Goal: Task Accomplishment & Management: Use online tool/utility

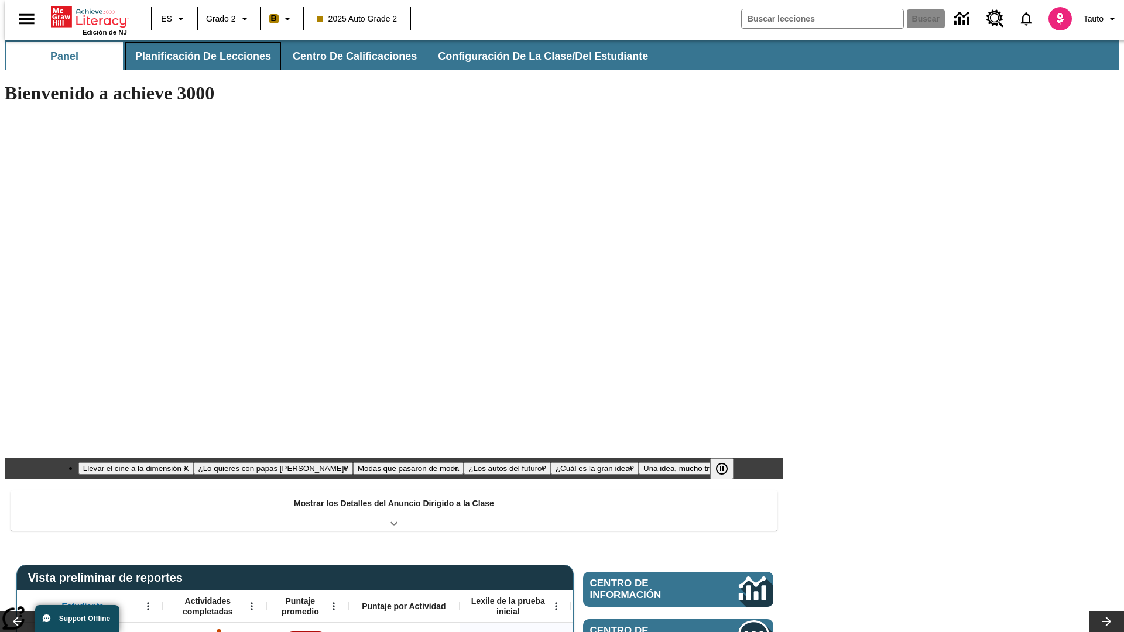
click at [196, 56] on button "Planificación de lecciones" at bounding box center [203, 56] width 156 height 28
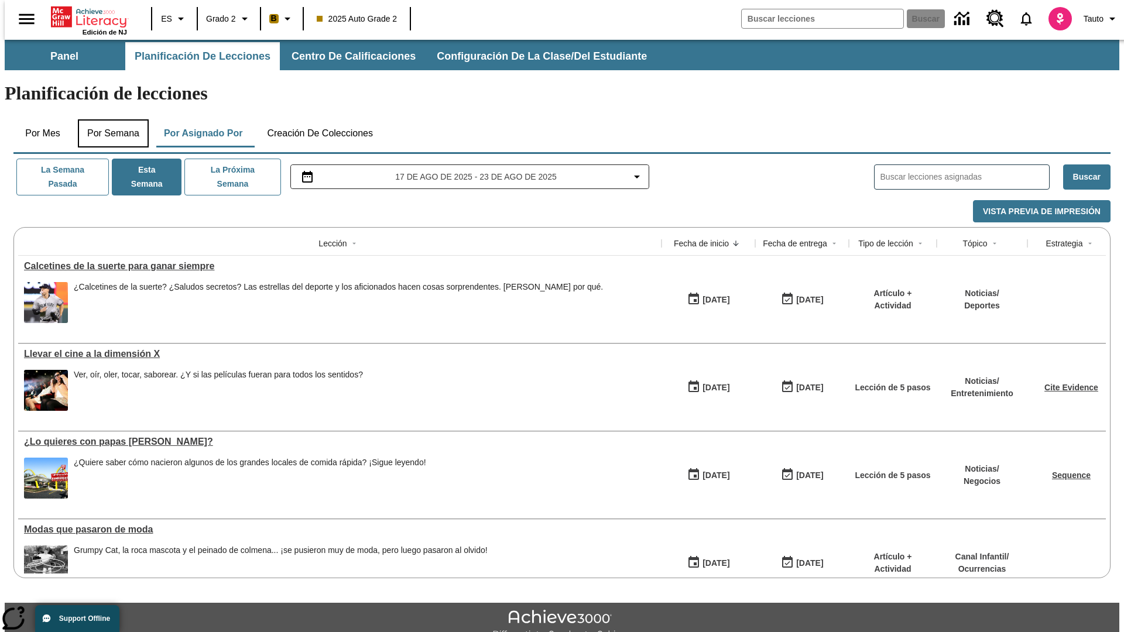
click at [109, 119] on button "Por semana" at bounding box center [113, 133] width 71 height 28
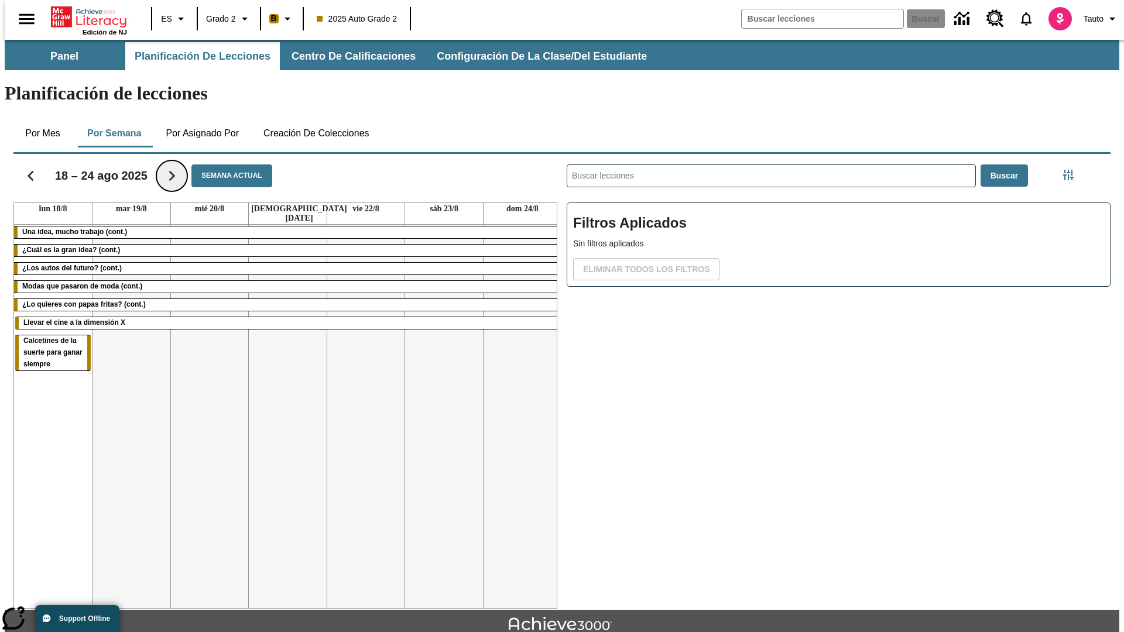
click at [164, 166] on icon "Seguir" at bounding box center [172, 176] width 20 height 20
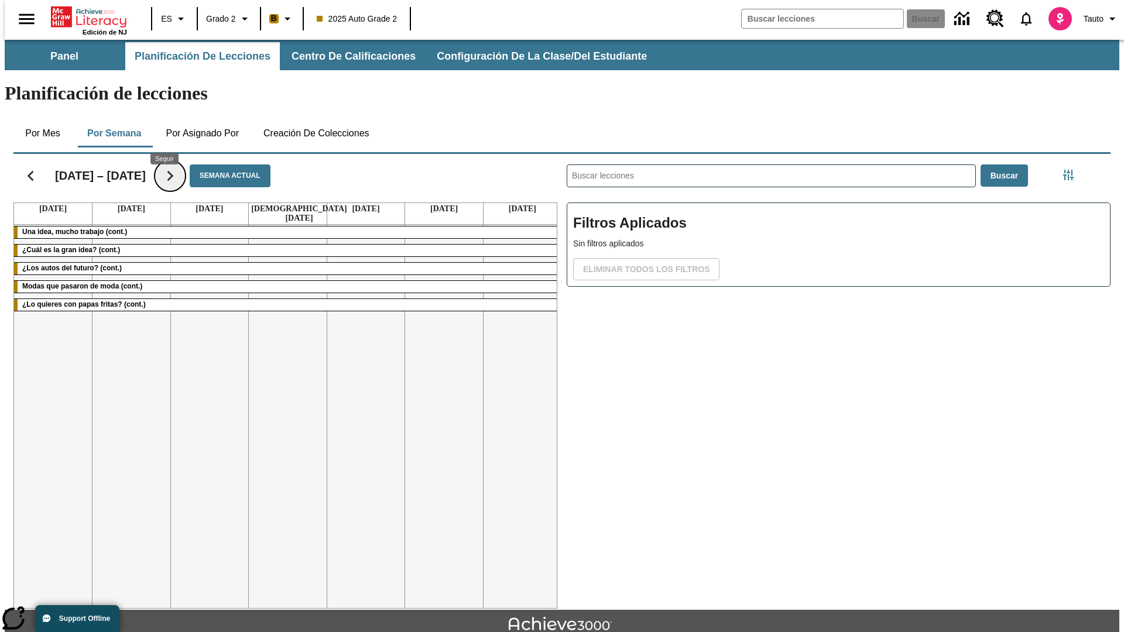
click at [164, 166] on icon "Seguir" at bounding box center [170, 176] width 20 height 20
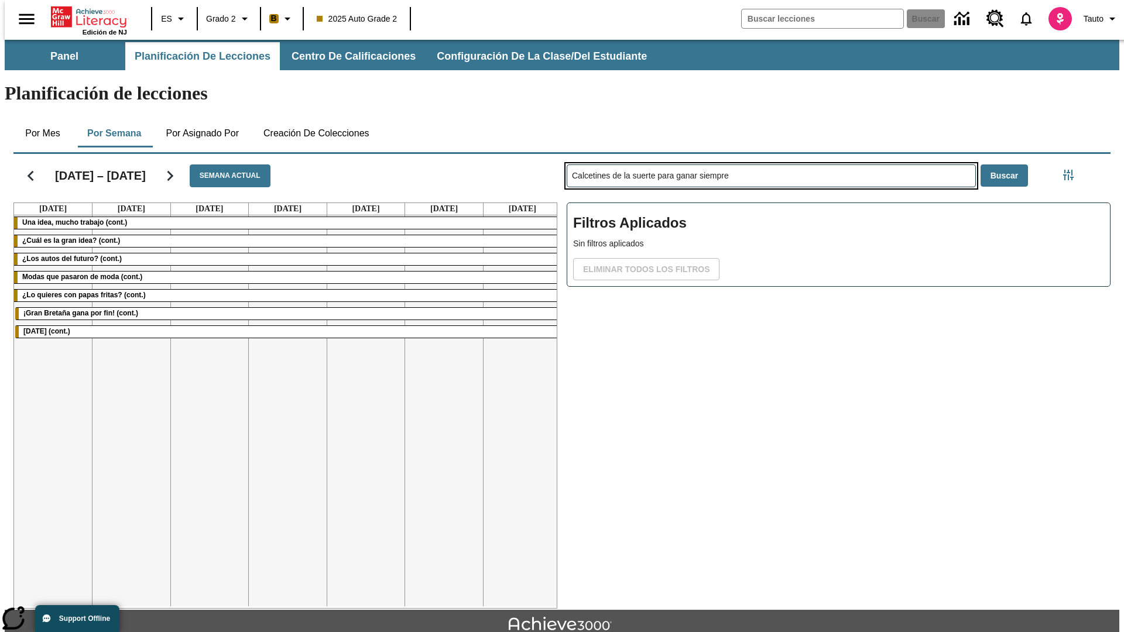
type input "Calcetines de la suerte para ganar siempre"
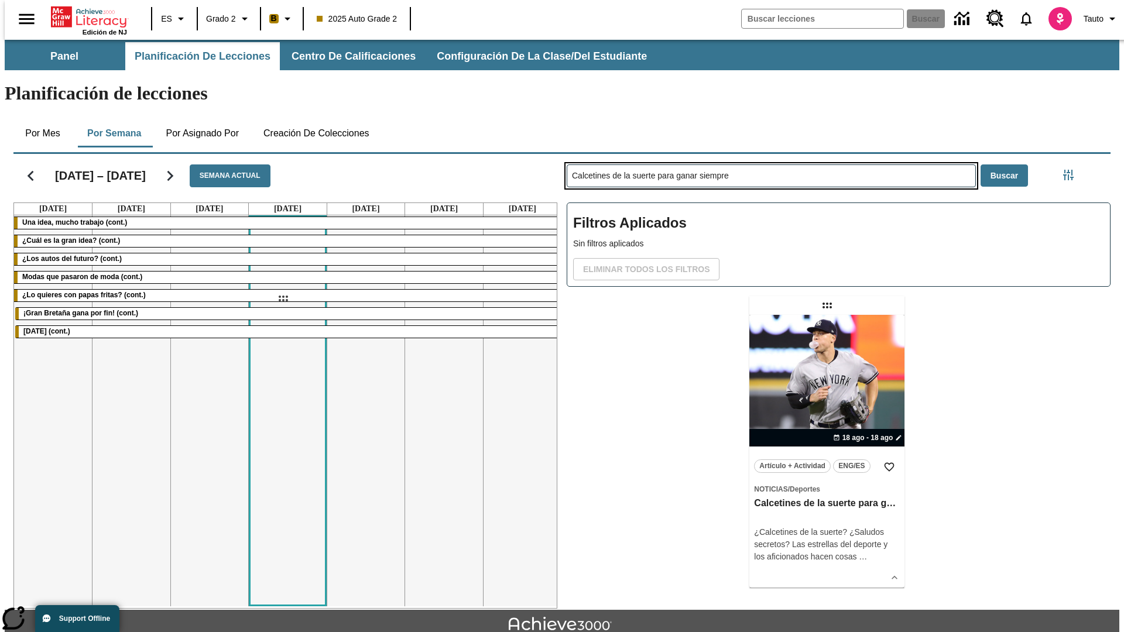
drag, startPoint x: 828, startPoint y: 259, endPoint x: 283, endPoint y: 298, distance: 546.8
click at [283, 298] on div "[DATE] – [DATE] Semana actual [DATE] [DATE] [DATE] [DATE] [DATE] [DATE] [DATE] …" at bounding box center [557, 378] width 1106 height 459
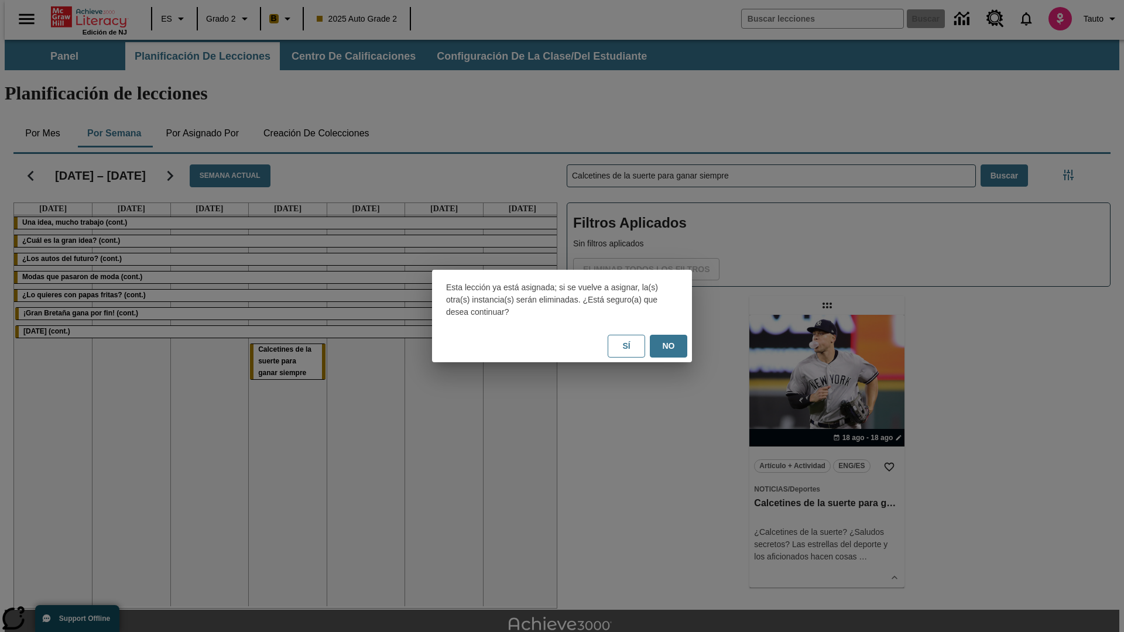
click at [668, 346] on button "No" at bounding box center [668, 346] width 37 height 23
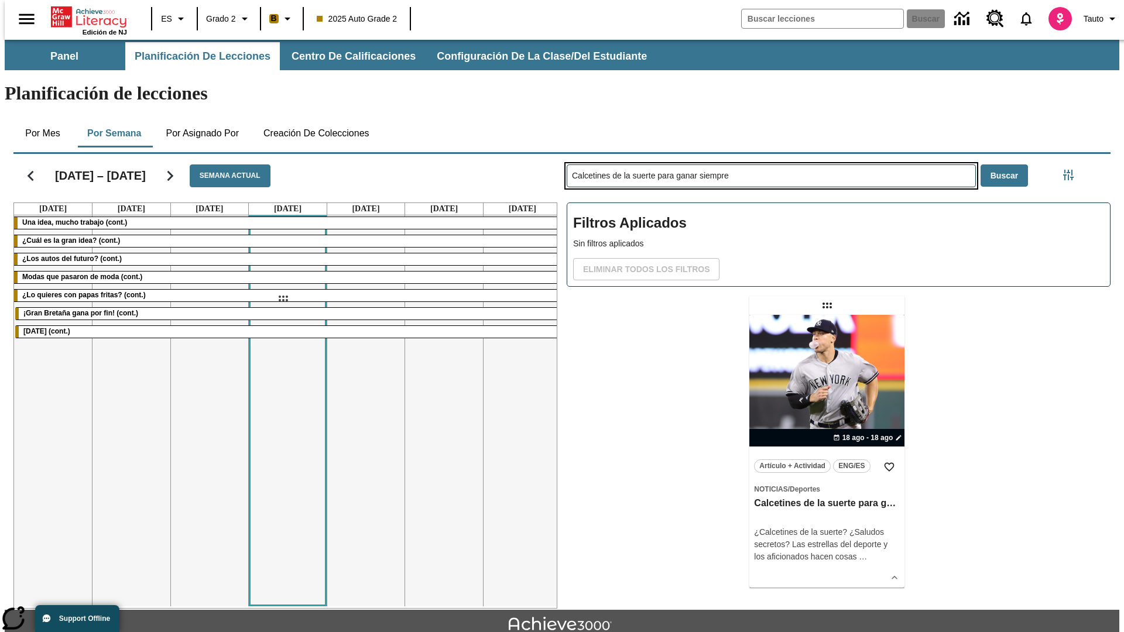
drag, startPoint x: 828, startPoint y: 259, endPoint x: 283, endPoint y: 298, distance: 546.8
click at [283, 298] on div "[DATE] – [DATE] Semana actual [DATE] [DATE] [DATE] [DATE] [DATE] [DATE] [DATE] …" at bounding box center [557, 378] width 1106 height 459
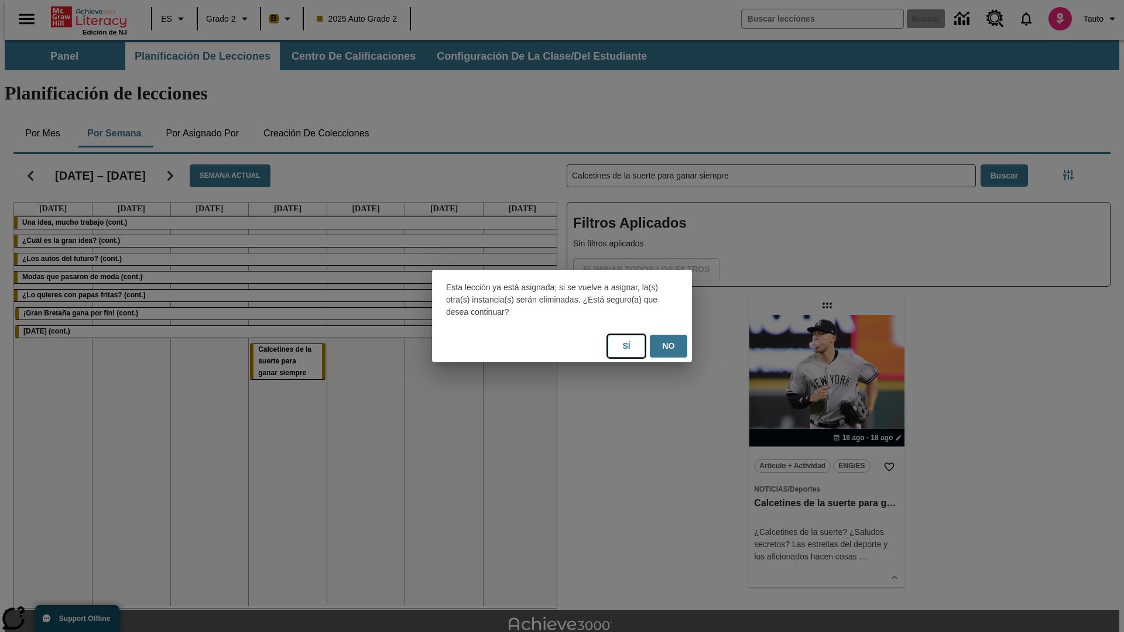
click at [626, 346] on button "Sí" at bounding box center [625, 346] width 37 height 23
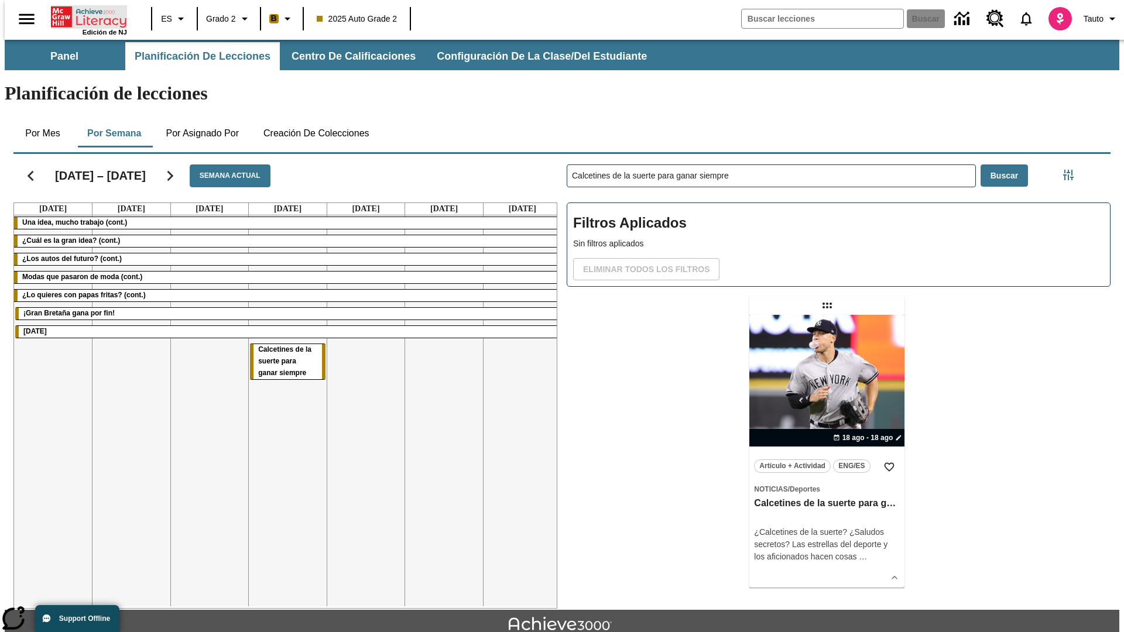
click at [84, 16] on icon "Portada" at bounding box center [90, 16] width 78 height 23
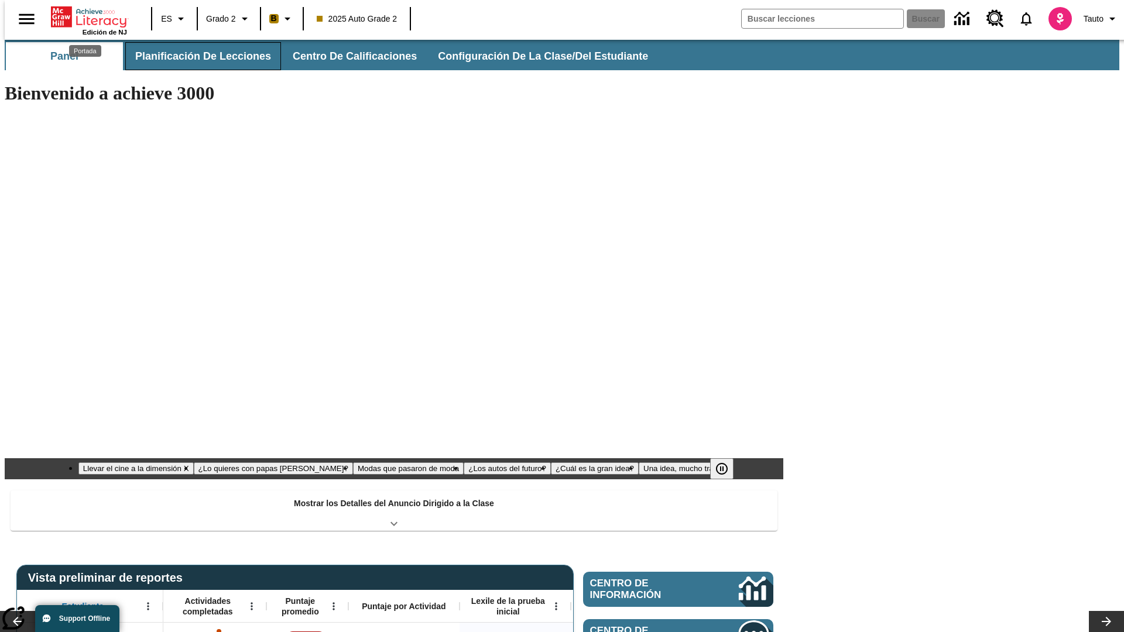
click at [196, 56] on button "Planificación de lecciones" at bounding box center [203, 56] width 156 height 28
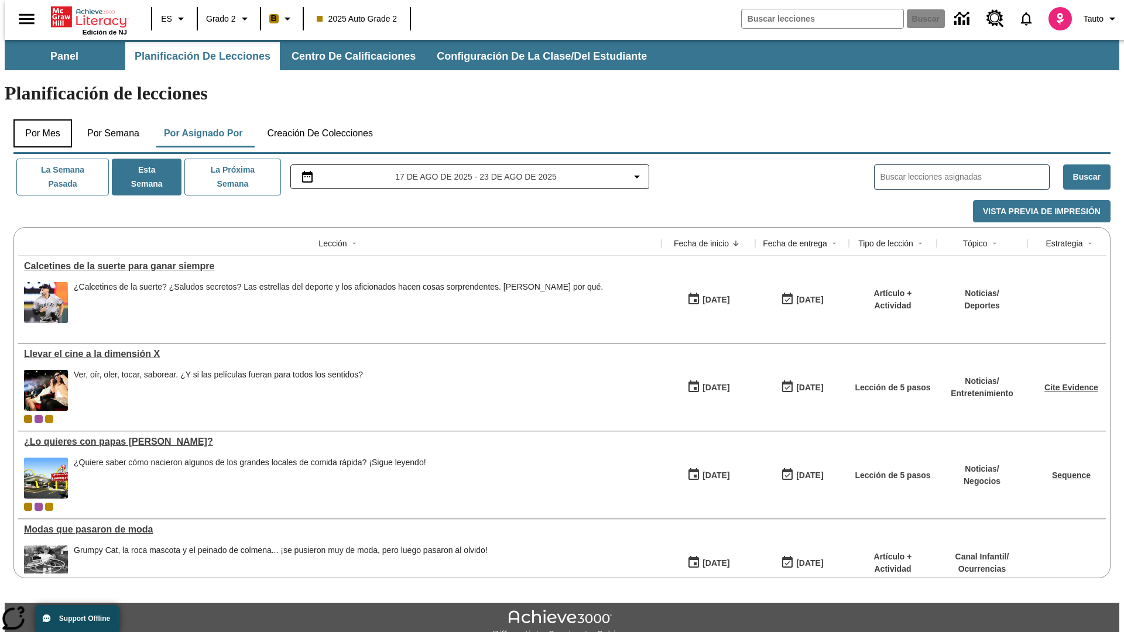
click at [38, 119] on button "Por mes" at bounding box center [42, 133] width 59 height 28
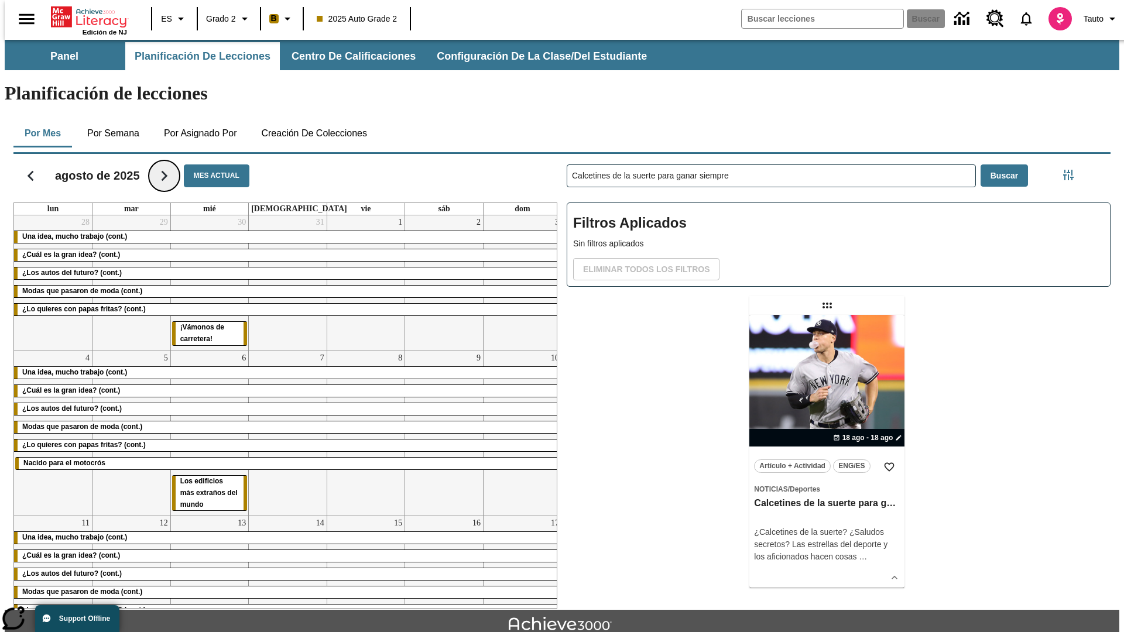
click at [159, 166] on icon "Seguir" at bounding box center [164, 176] width 20 height 20
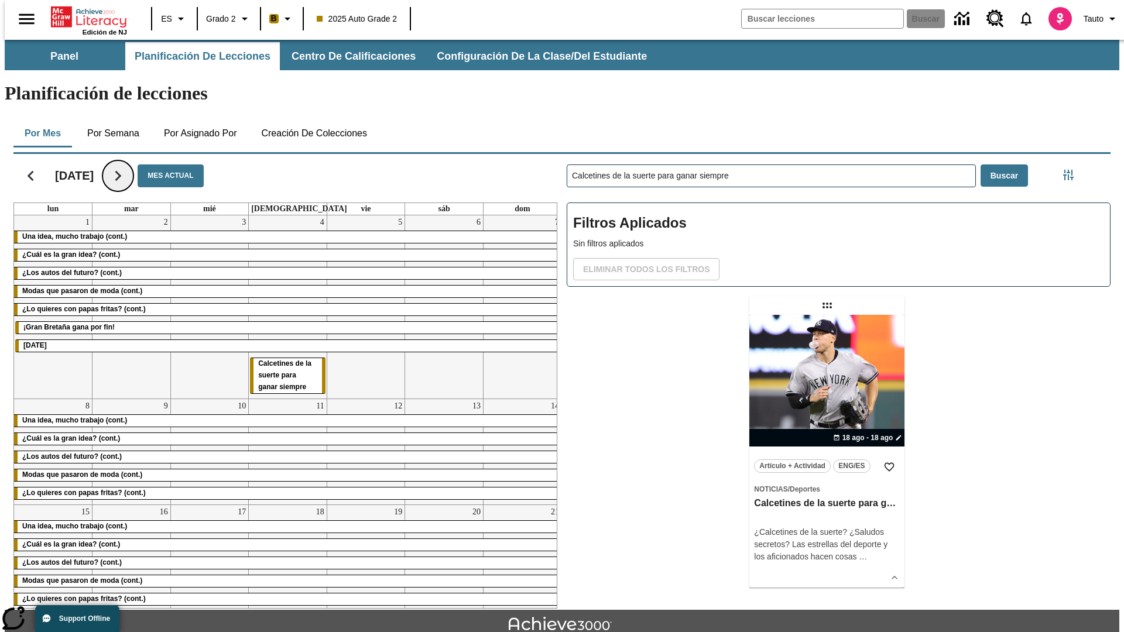
click at [128, 166] on icon "Seguir" at bounding box center [118, 176] width 20 height 20
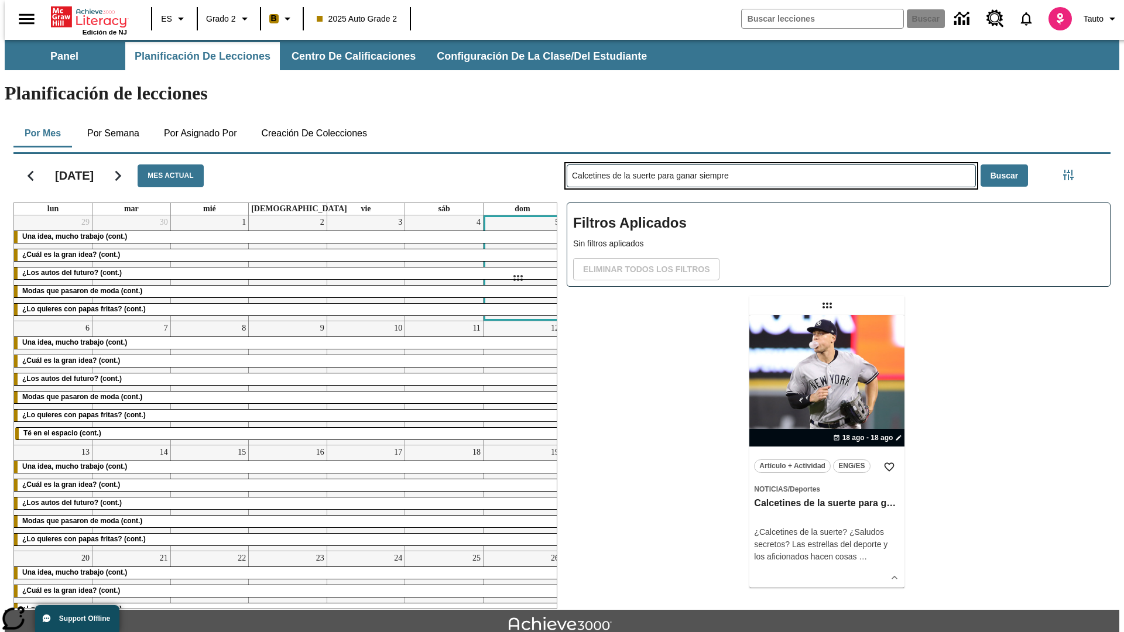
drag, startPoint x: 828, startPoint y: 259, endPoint x: 517, endPoint y: 278, distance: 311.3
click at [517, 278] on div "[DATE] Mes actual lun mar mié jue vie sáb dom 29 Una idea, mucho trabajo (cont.…" at bounding box center [557, 378] width 1106 height 459
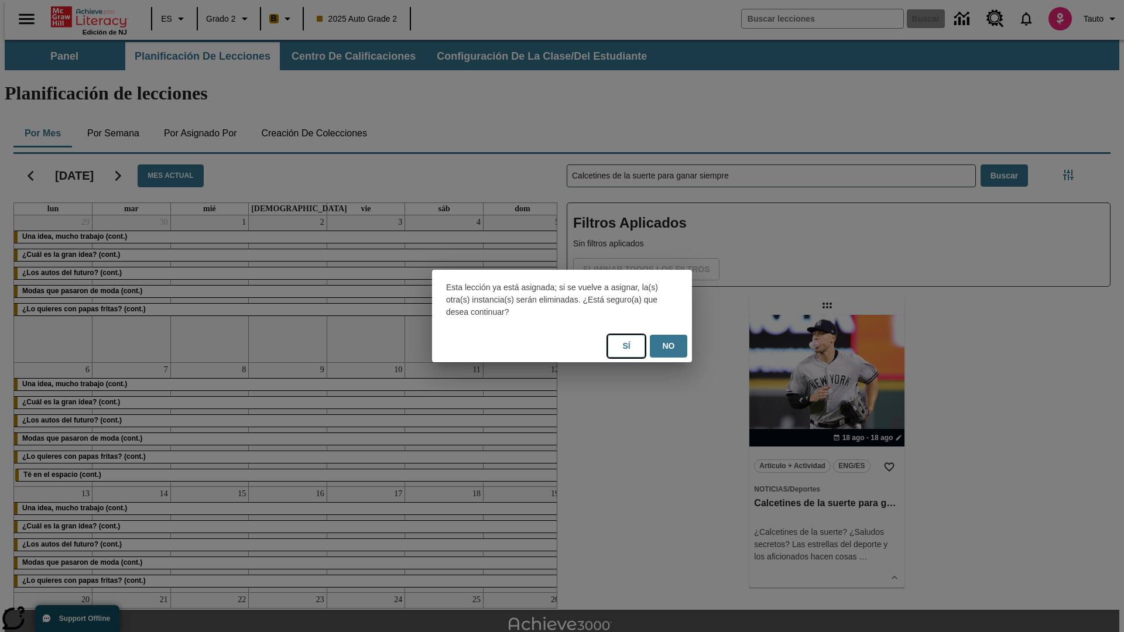
click at [626, 346] on button "Sí" at bounding box center [625, 346] width 37 height 23
